Goal: Task Accomplishment & Management: Complete application form

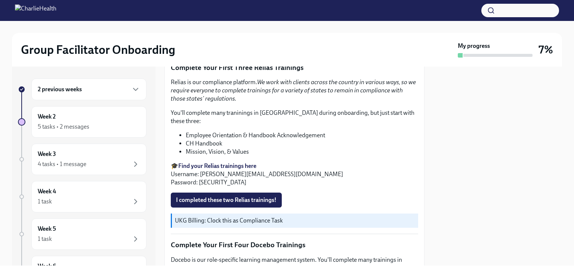
scroll to position [839, 0]
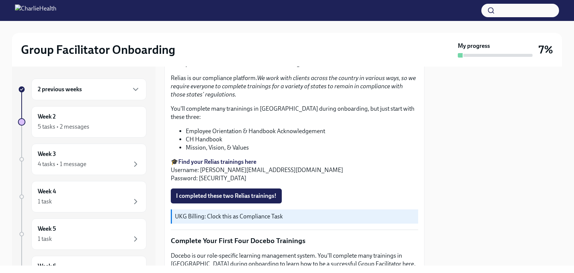
click at [224, 158] on strong "Find your Relias trainings here" at bounding box center [217, 161] width 78 height 7
click at [191, 127] on li "Employee Orientation & Handbook Acknowledgement" at bounding box center [302, 131] width 232 height 8
copy ul "Employee Orientation & Handbook Acknowledgement"
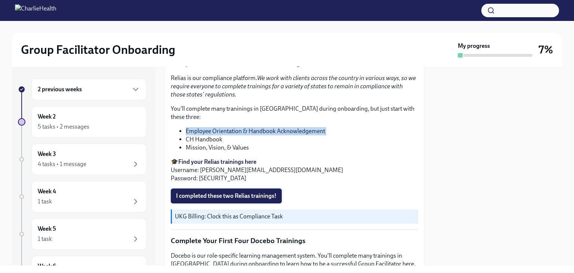
click at [207, 192] on span "I completed these two Relias trainings!" at bounding box center [226, 195] width 101 height 7
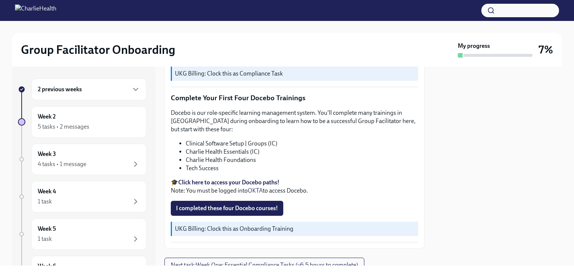
scroll to position [983, 0]
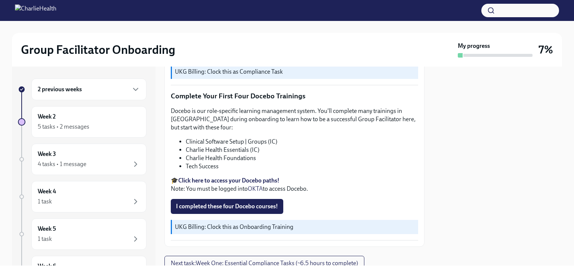
click at [206, 177] on strong "Click here to access your Docebo paths!" at bounding box center [228, 180] width 101 height 7
drag, startPoint x: 186, startPoint y: 129, endPoint x: 278, endPoint y: 126, distance: 92.0
click at [278, 138] on li "Clinical Software Setup | Groups (IC)" at bounding box center [302, 142] width 232 height 8
copy li "Clinical Software Setup | Groups (IC)"
